Goal: Find specific page/section: Find specific page/section

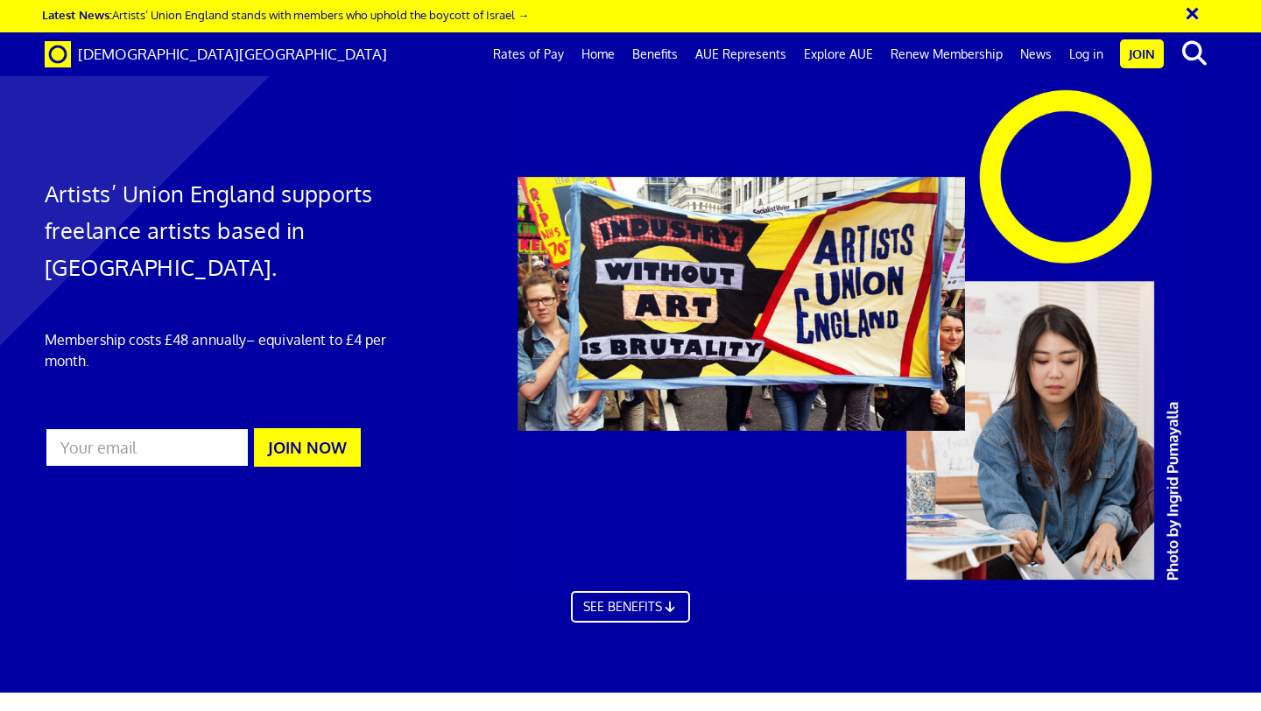
scroll to position [0, 10]
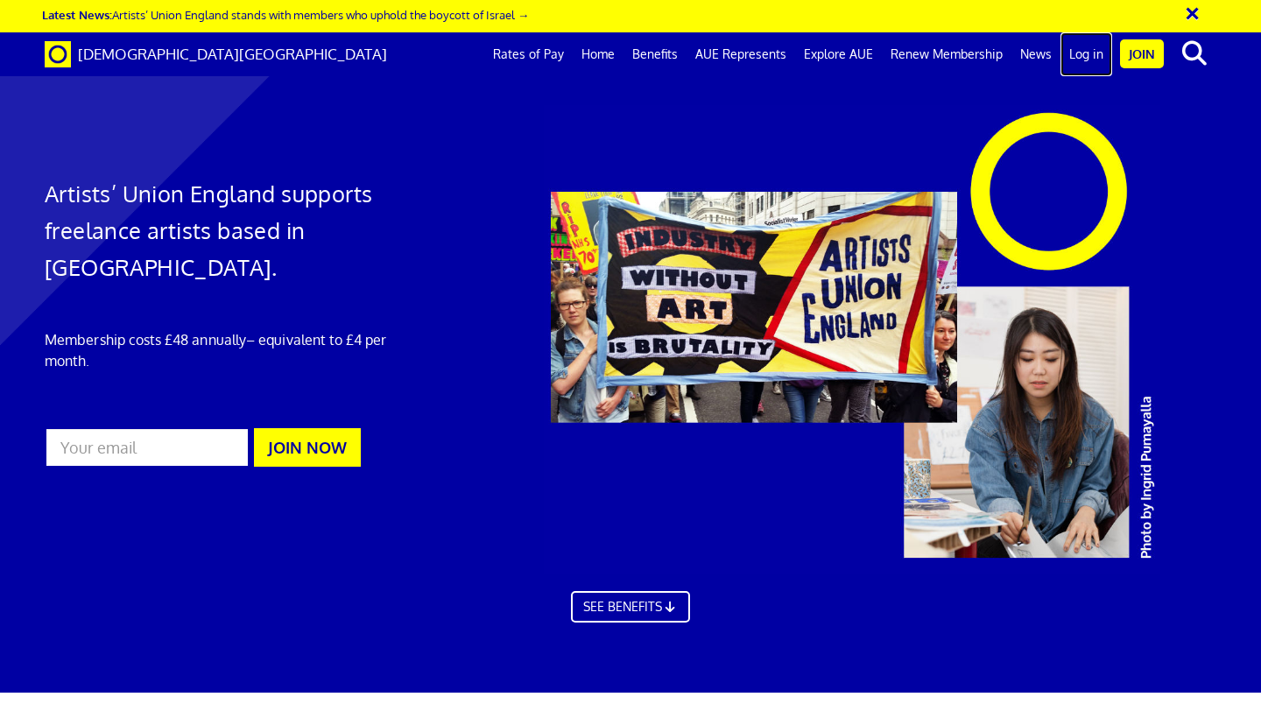
click at [1090, 54] on link "Log in" at bounding box center [1087, 54] width 52 height 44
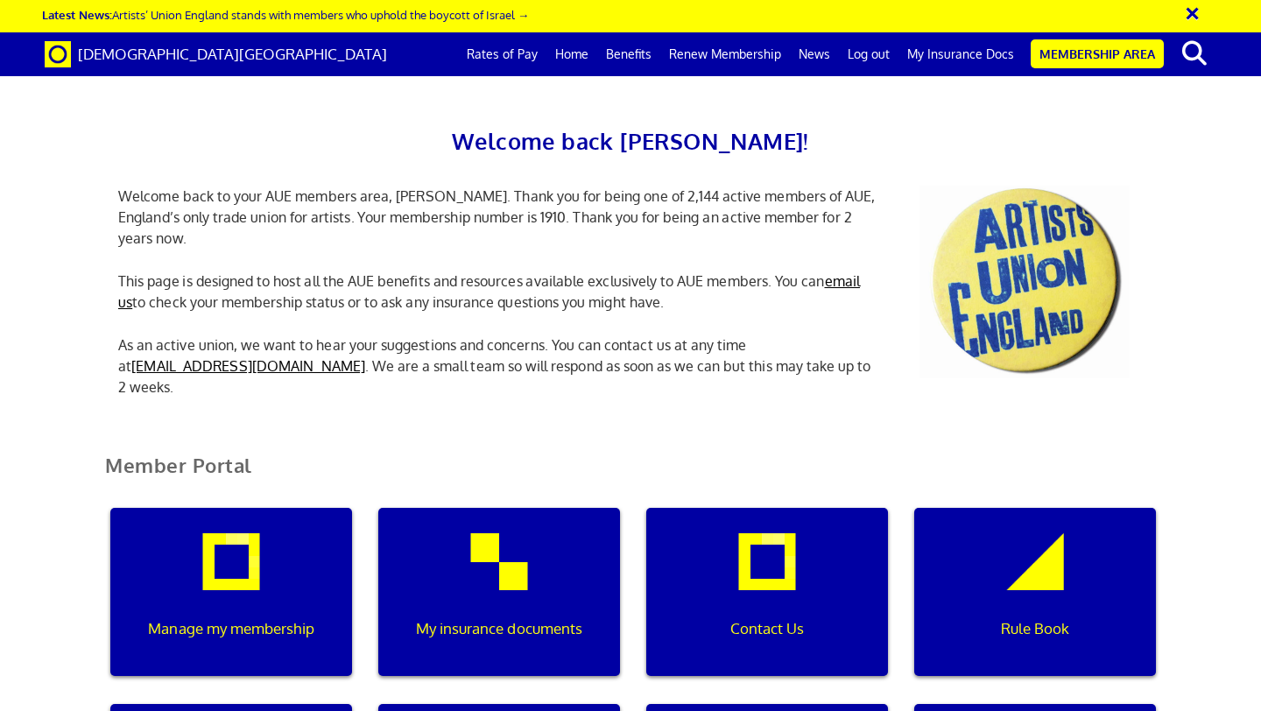
scroll to position [0, 5]
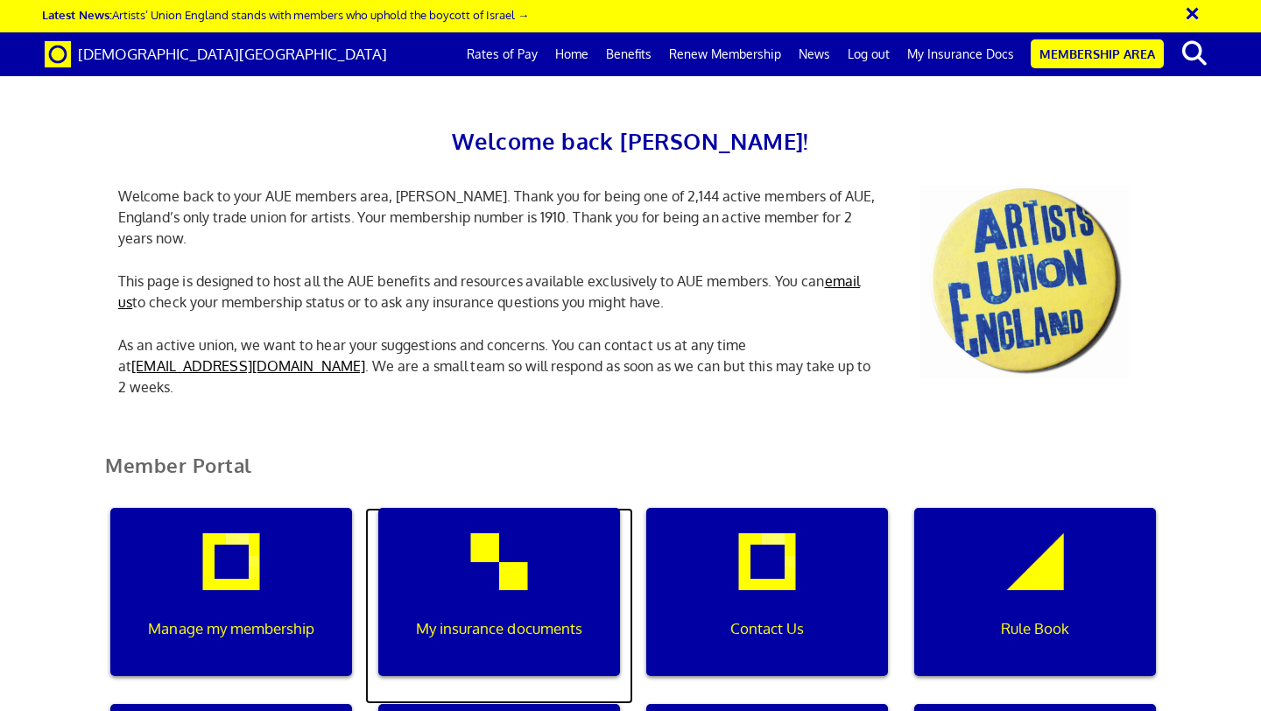
click at [523, 591] on div "My insurance documents" at bounding box center [499, 592] width 242 height 168
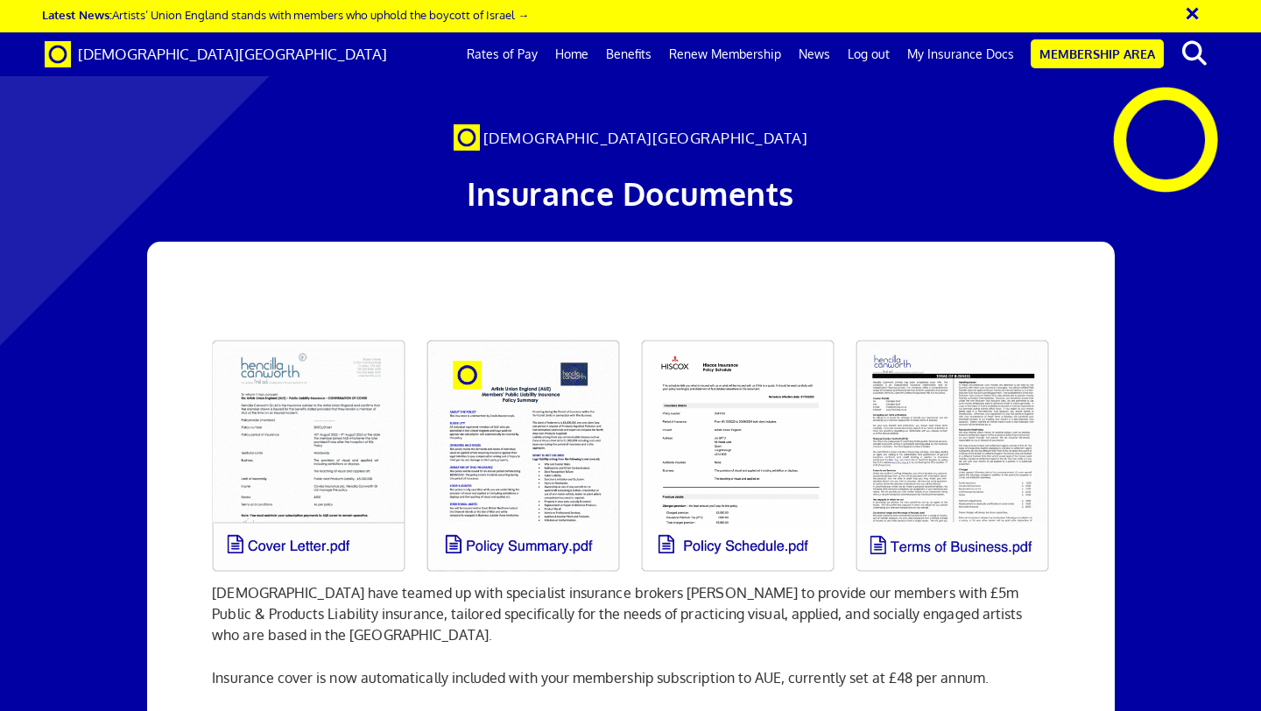
scroll to position [0, 10]
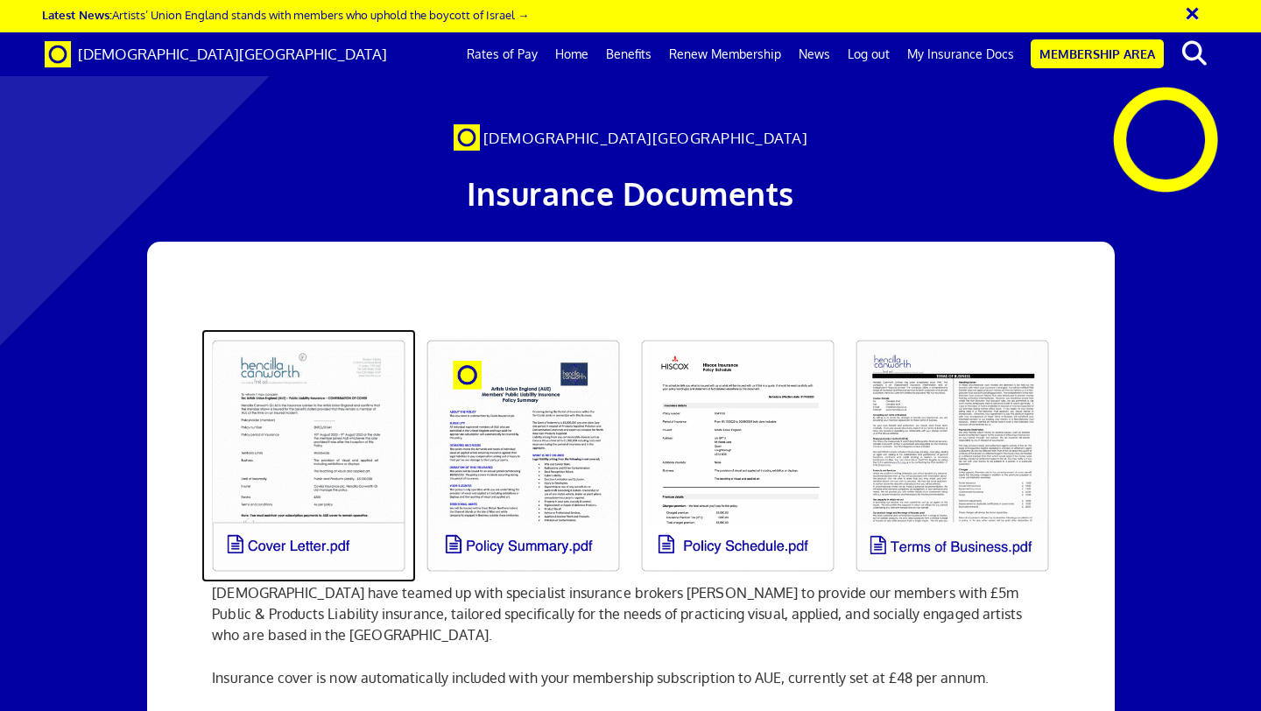
click at [339, 435] on link at bounding box center [308, 455] width 215 height 253
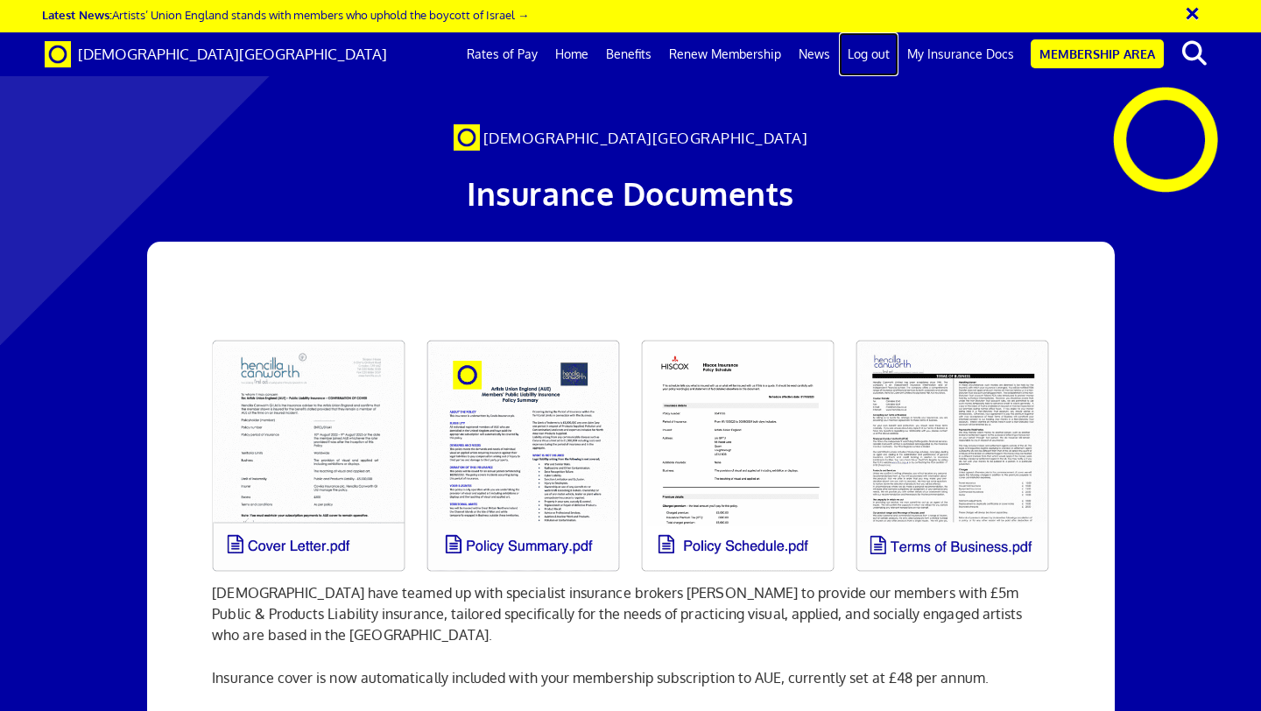
click at [879, 55] on link "Log out" at bounding box center [869, 54] width 60 height 44
